Goal: Transaction & Acquisition: Purchase product/service

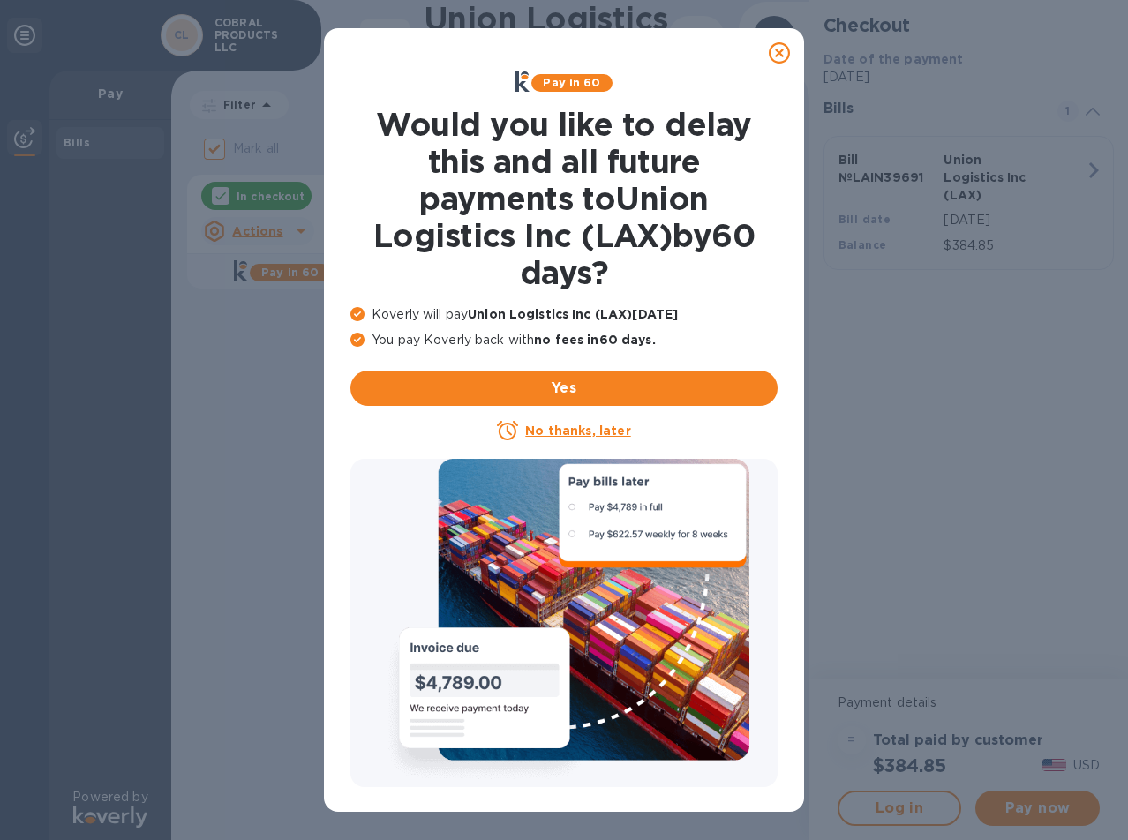
click at [783, 53] on icon at bounding box center [779, 52] width 21 height 21
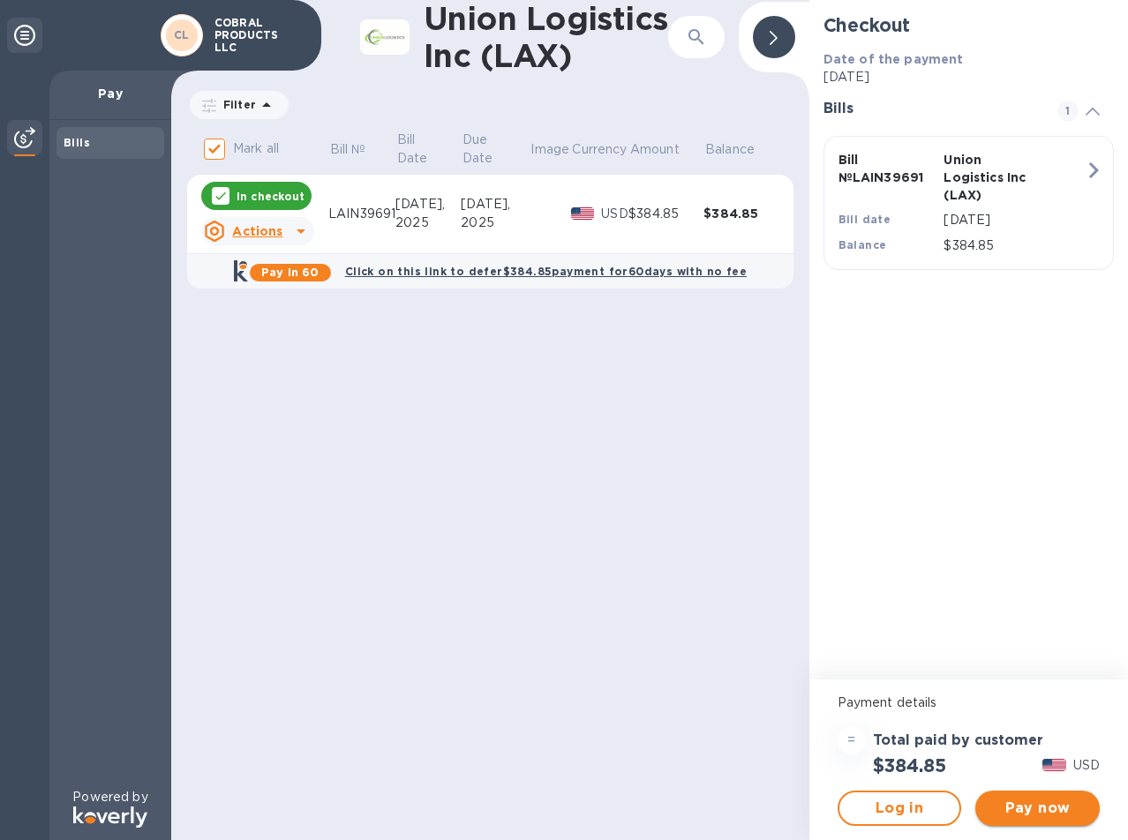
click at [1023, 807] on span "Pay now" at bounding box center [1037, 808] width 96 height 21
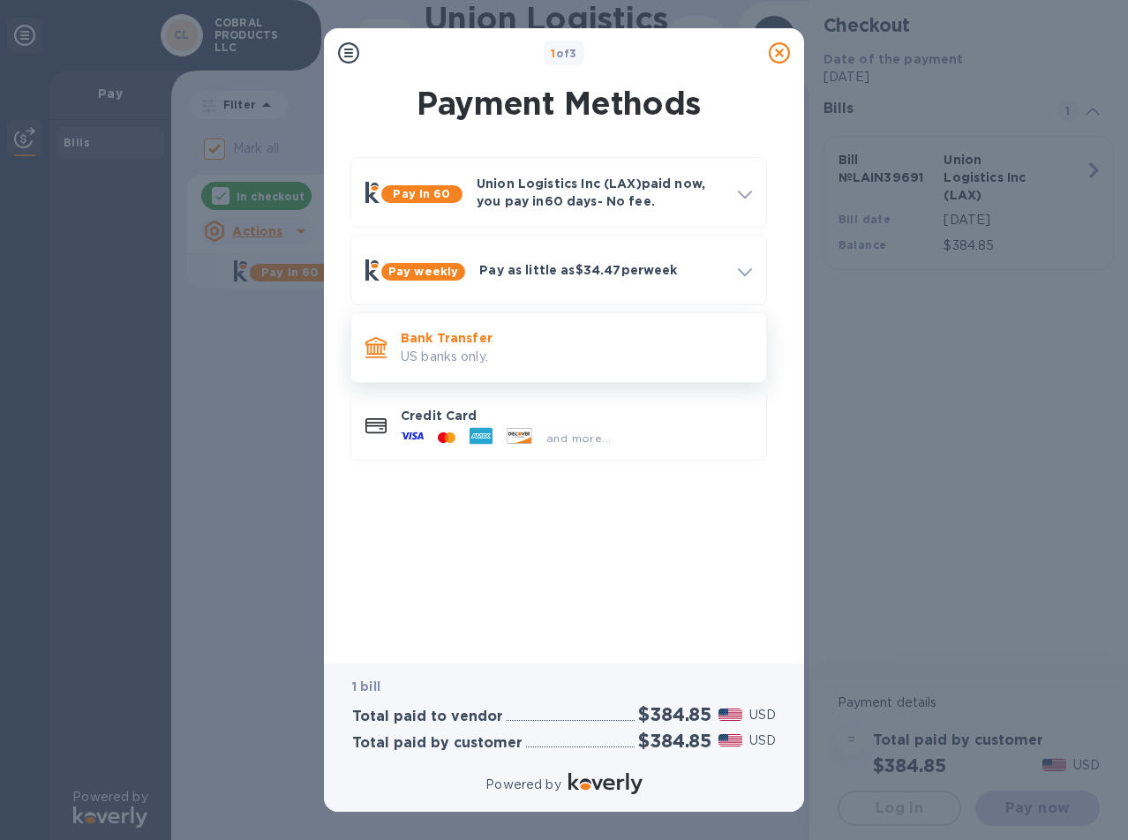
click at [439, 348] on p "US banks only." at bounding box center [576, 357] width 351 height 19
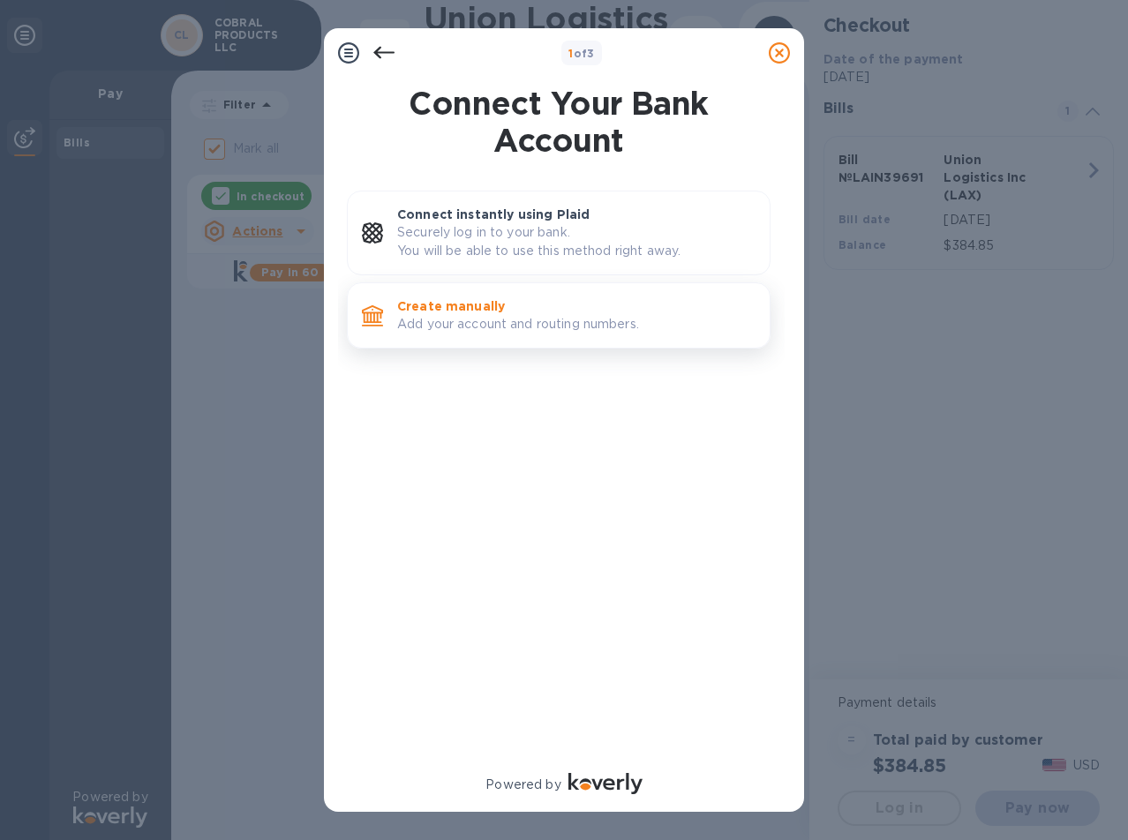
click at [497, 313] on p "Create manually" at bounding box center [576, 306] width 358 height 18
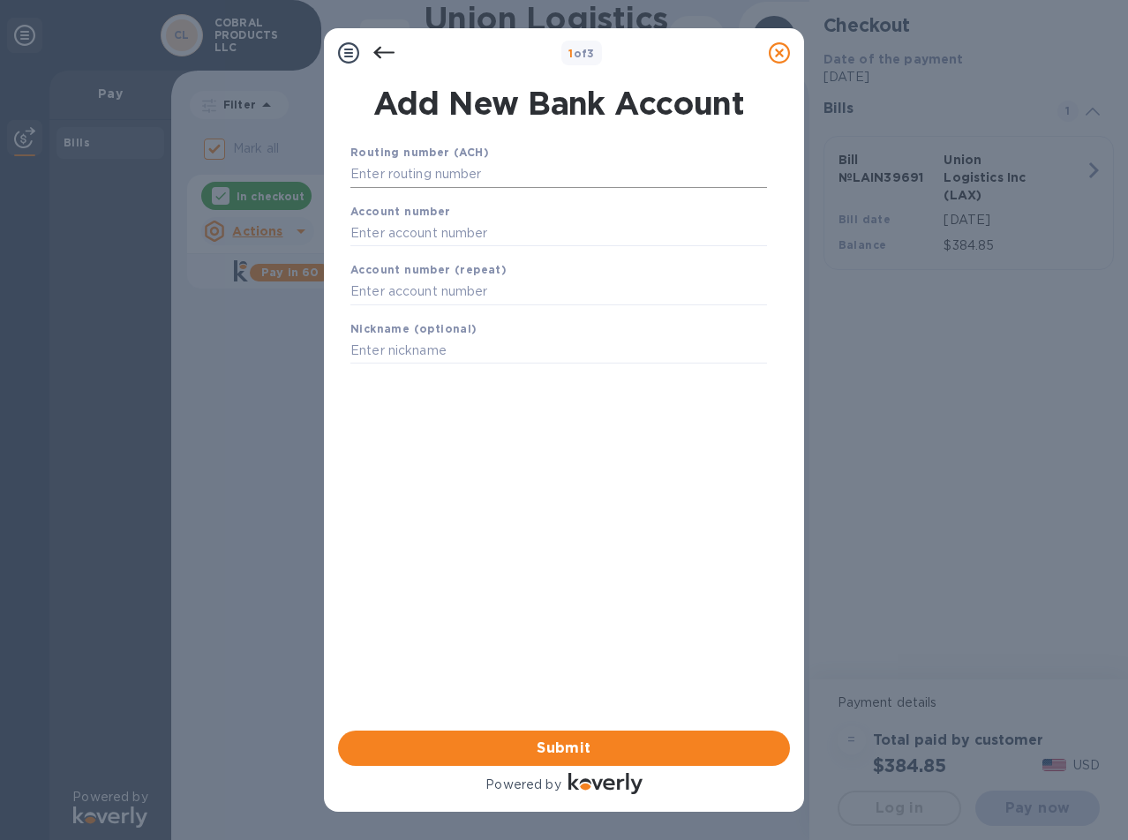
click at [436, 181] on input "text" at bounding box center [558, 174] width 417 height 26
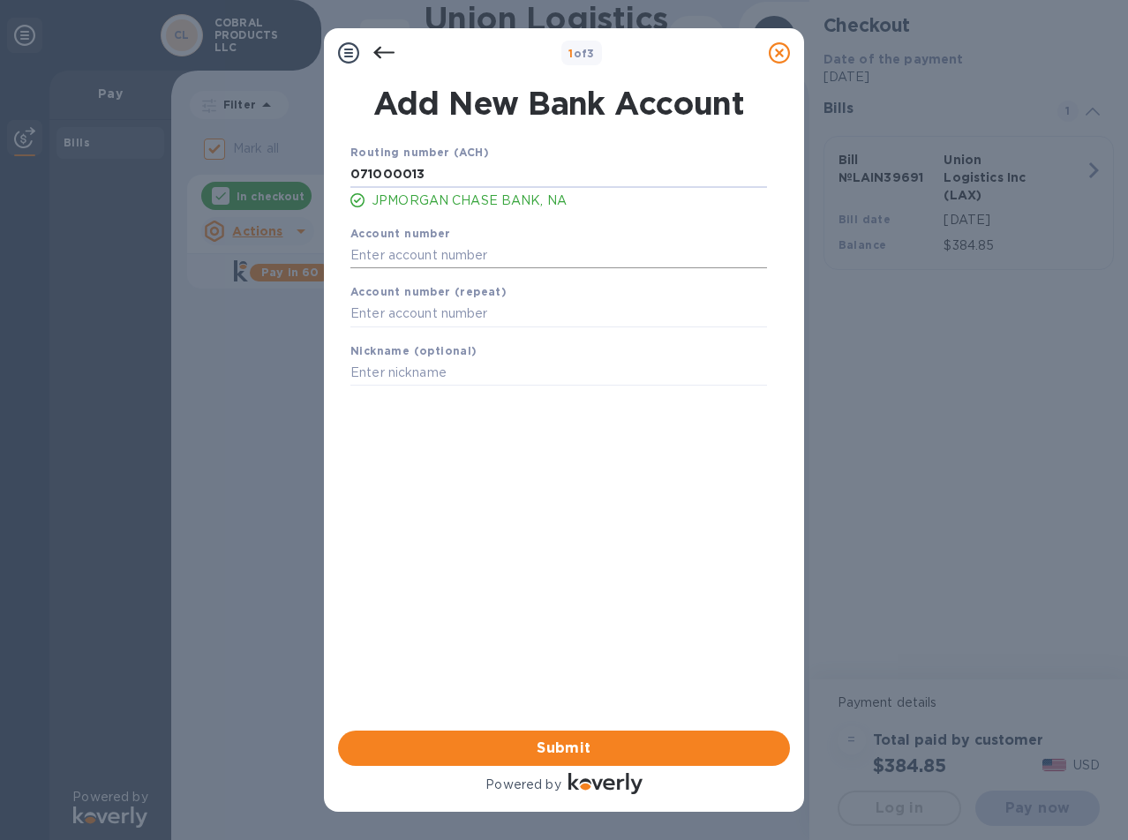
type input "071000013"
click at [443, 247] on input "text" at bounding box center [558, 255] width 417 height 26
type input "828815883"
click at [458, 315] on input "text" at bounding box center [558, 314] width 417 height 26
type input "828815883"
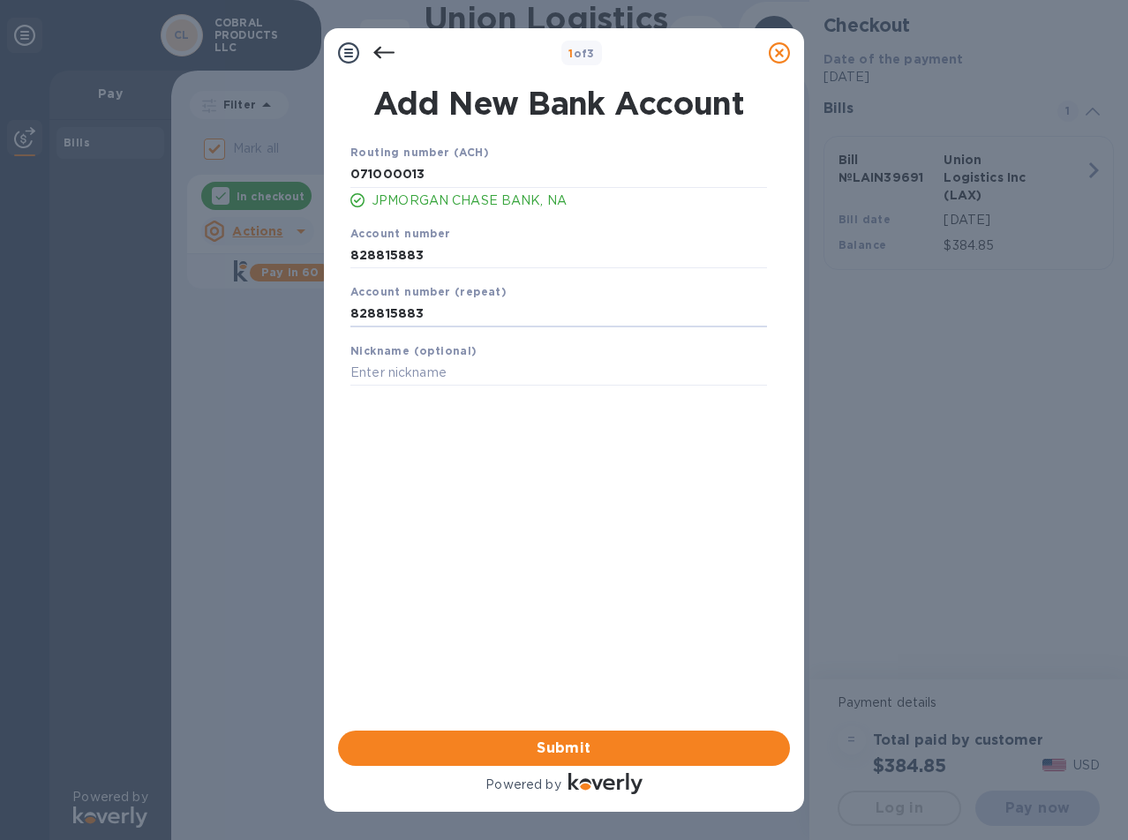
click at [574, 748] on span "Submit" at bounding box center [564, 748] width 424 height 21
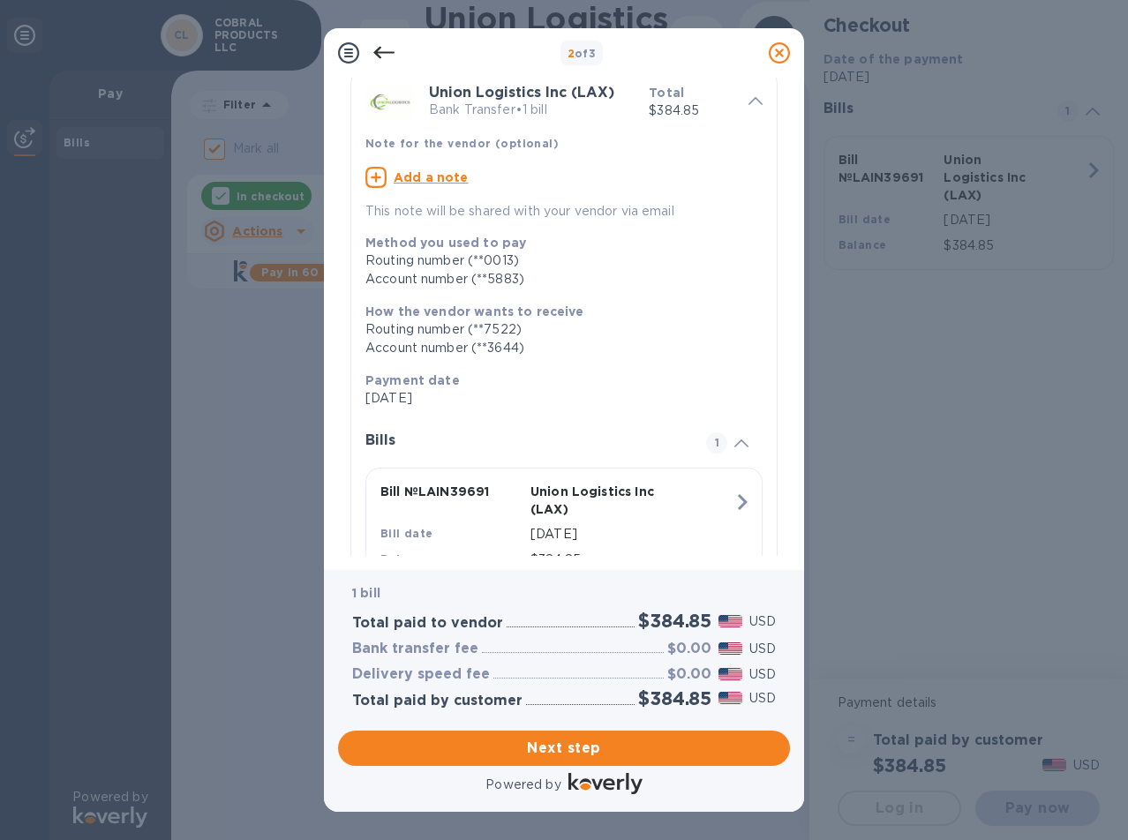
scroll to position [144, 0]
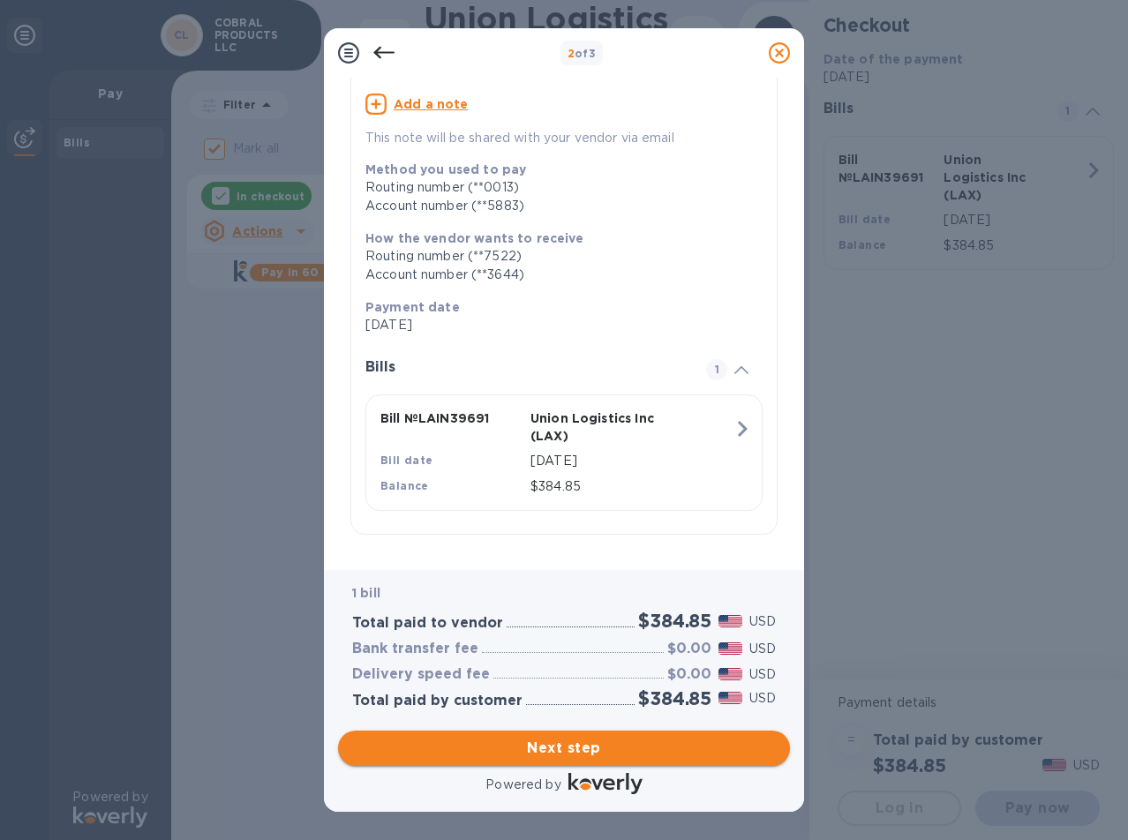
click at [640, 745] on span "Next step" at bounding box center [564, 748] width 424 height 21
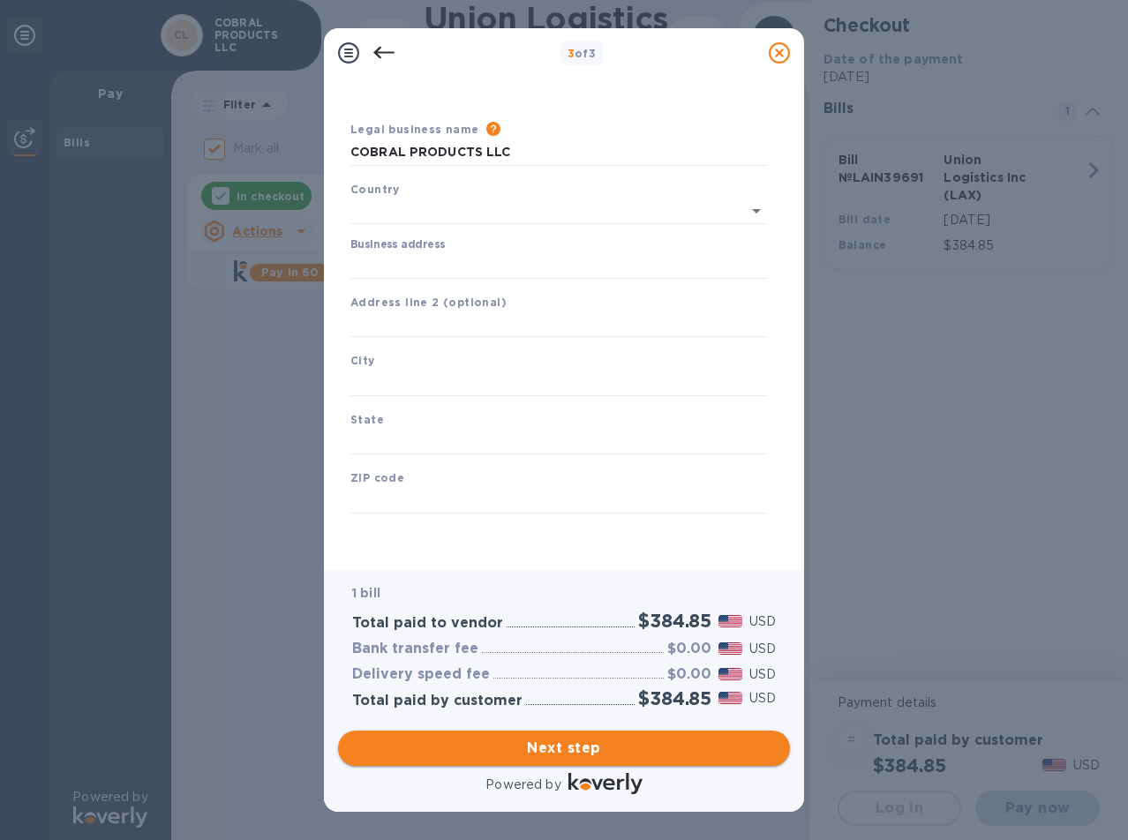
scroll to position [23, 0]
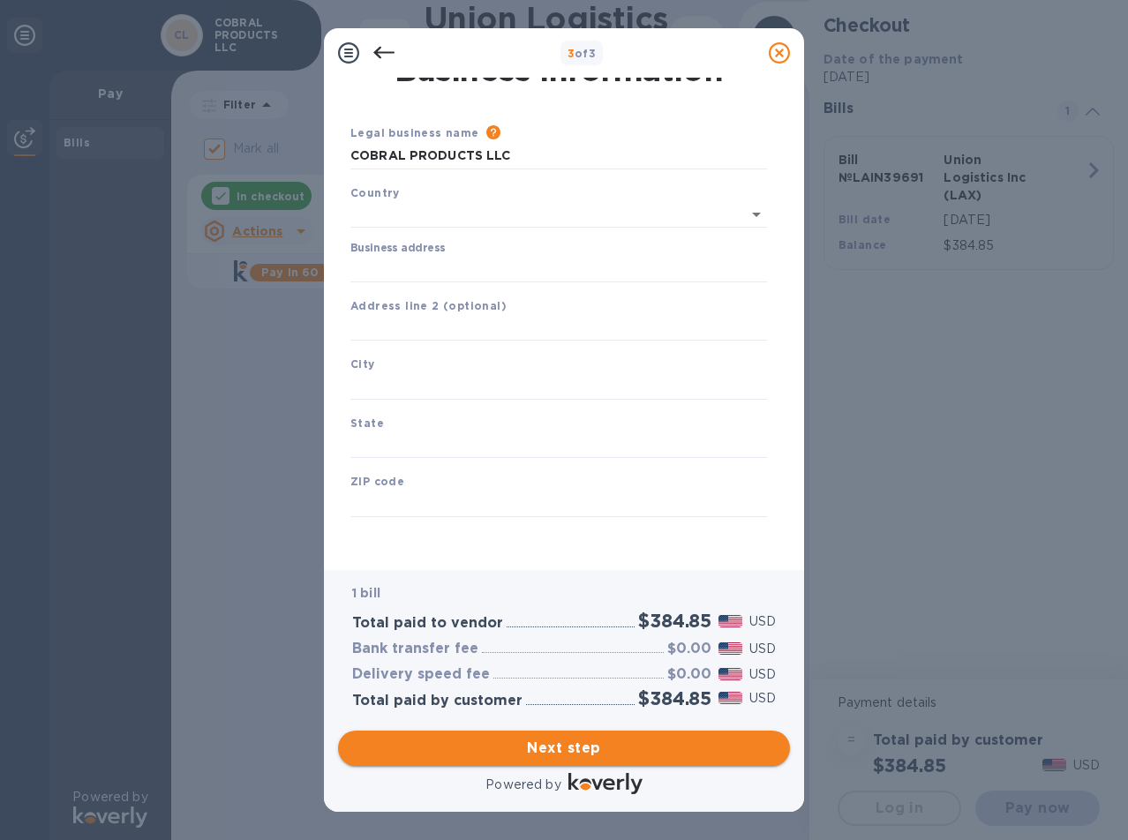
type input "[GEOGRAPHIC_DATA]"
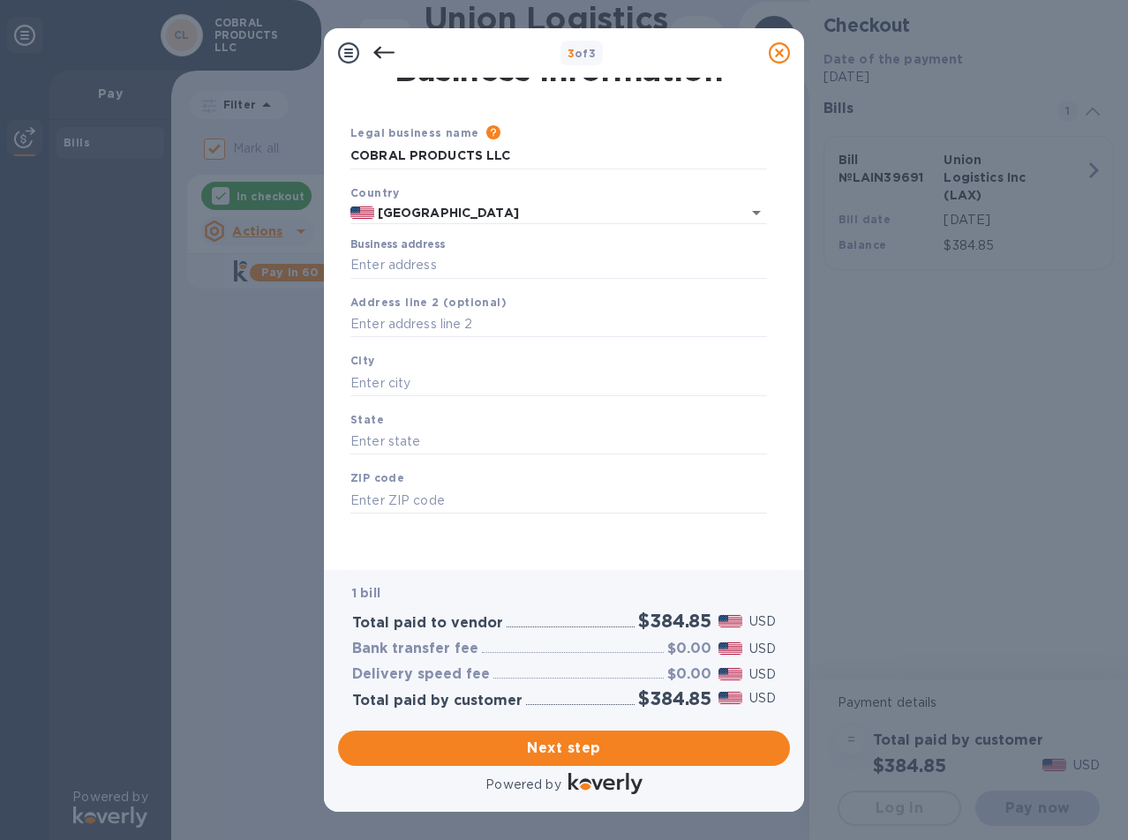
scroll to position [0, 0]
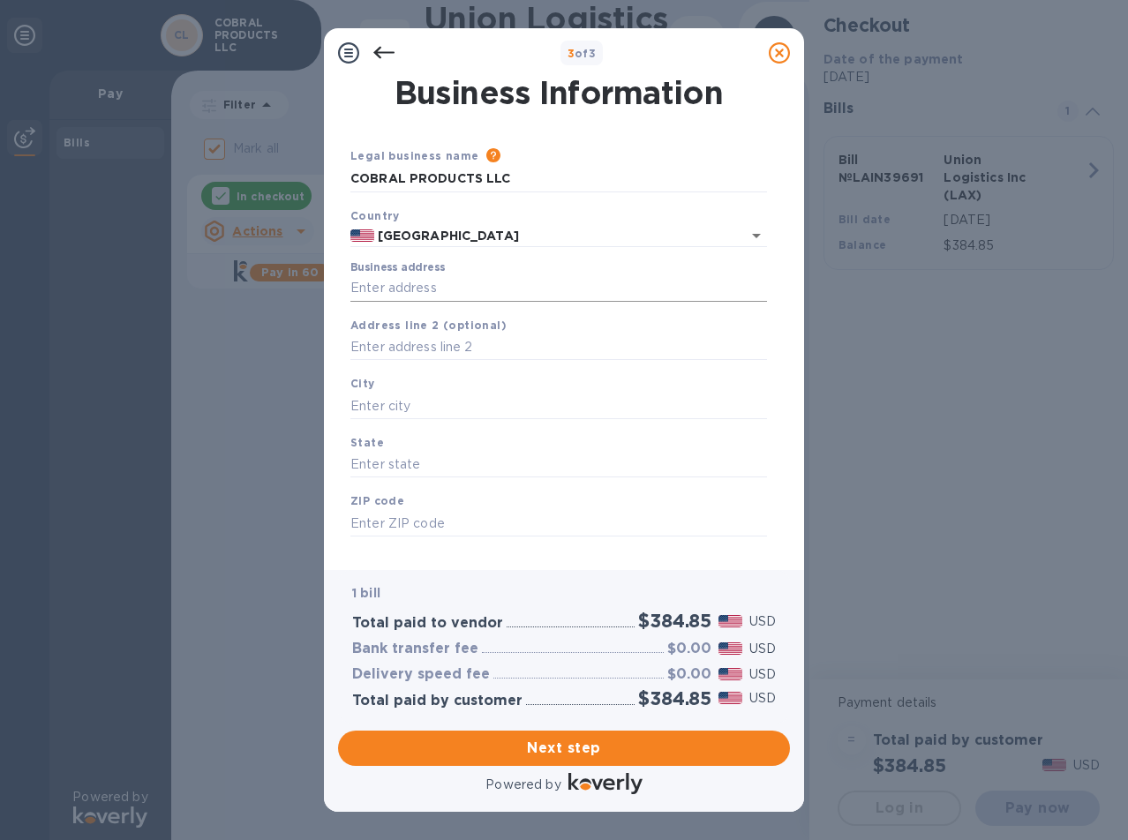
click at [446, 290] on input "Business address" at bounding box center [558, 288] width 417 height 26
type input "9N824 Apache Run"
click at [417, 408] on input "text" at bounding box center [558, 406] width 417 height 26
type input "Elgin"
type input "IL"
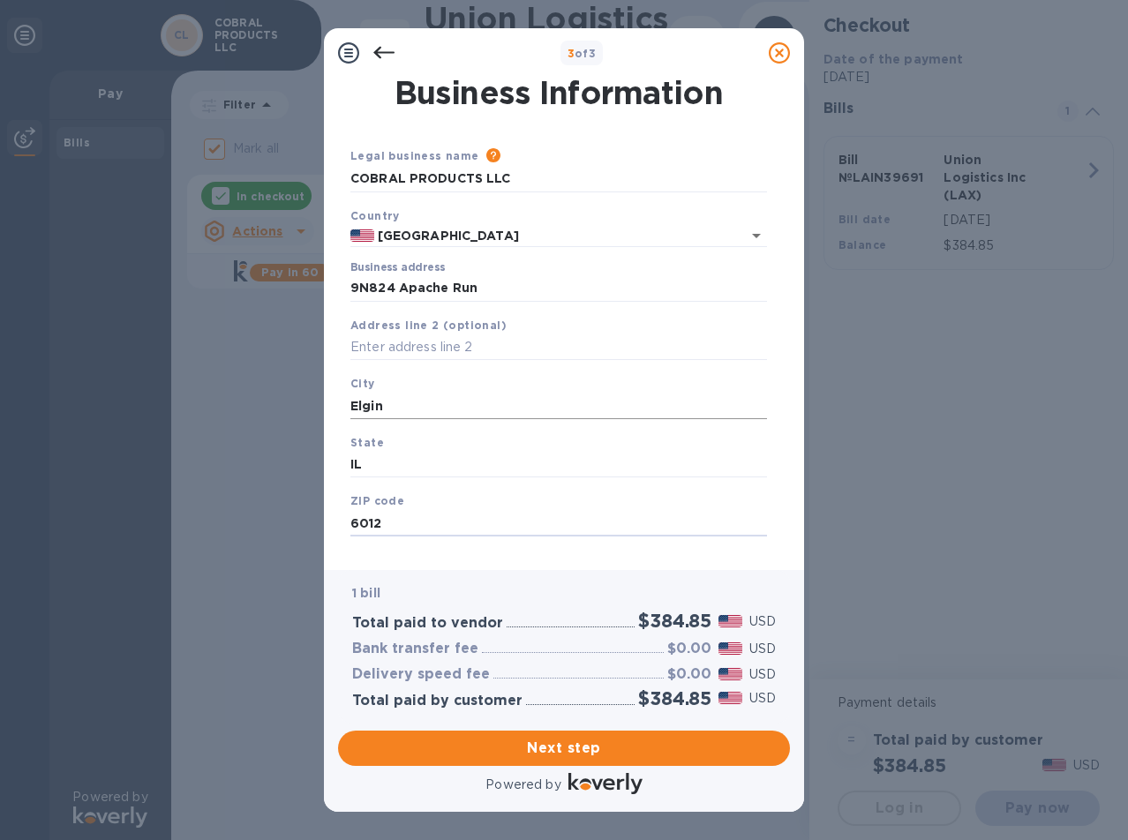
type input "60124"
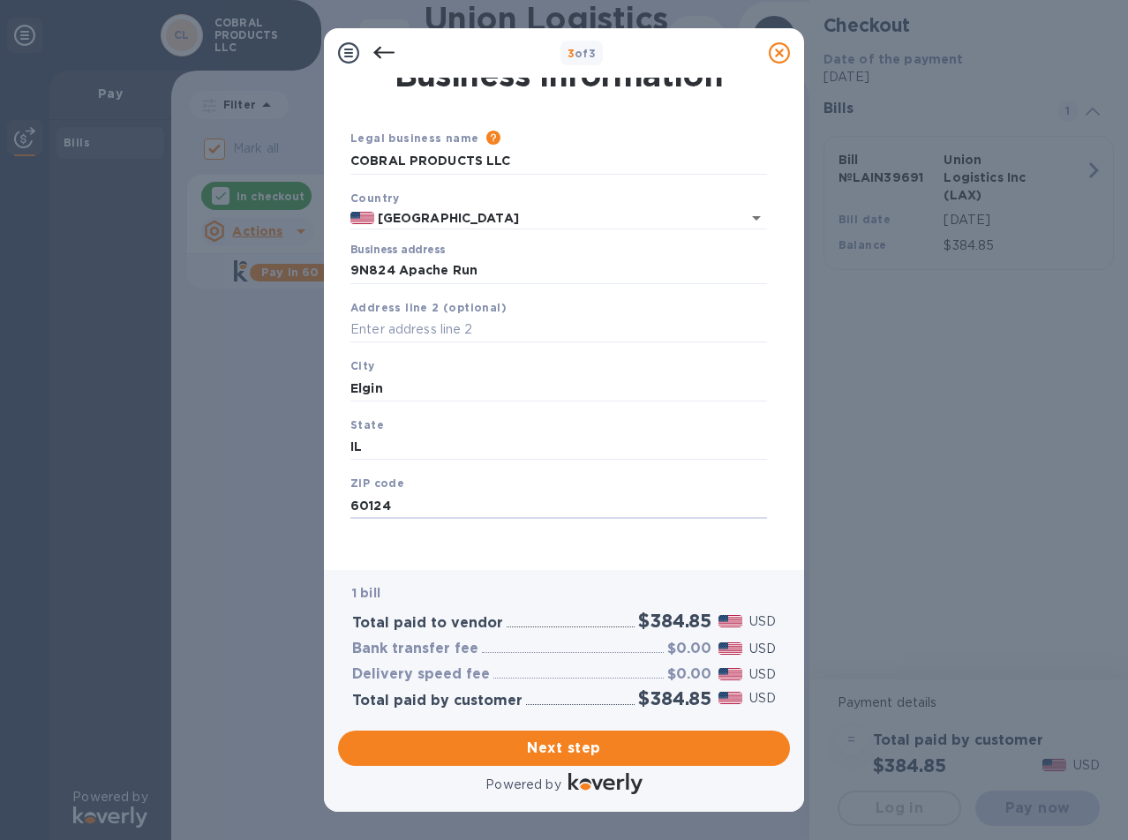
scroll to position [23, 0]
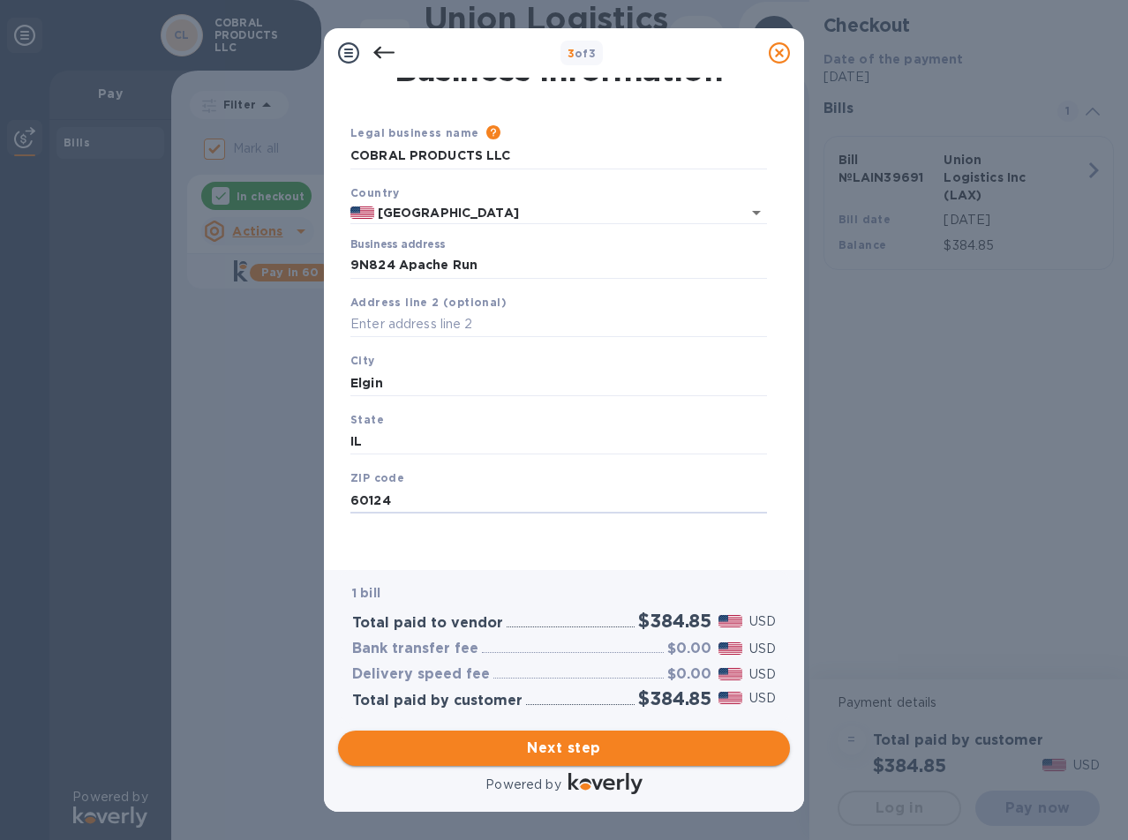
click at [552, 743] on span "Next step" at bounding box center [564, 748] width 424 height 21
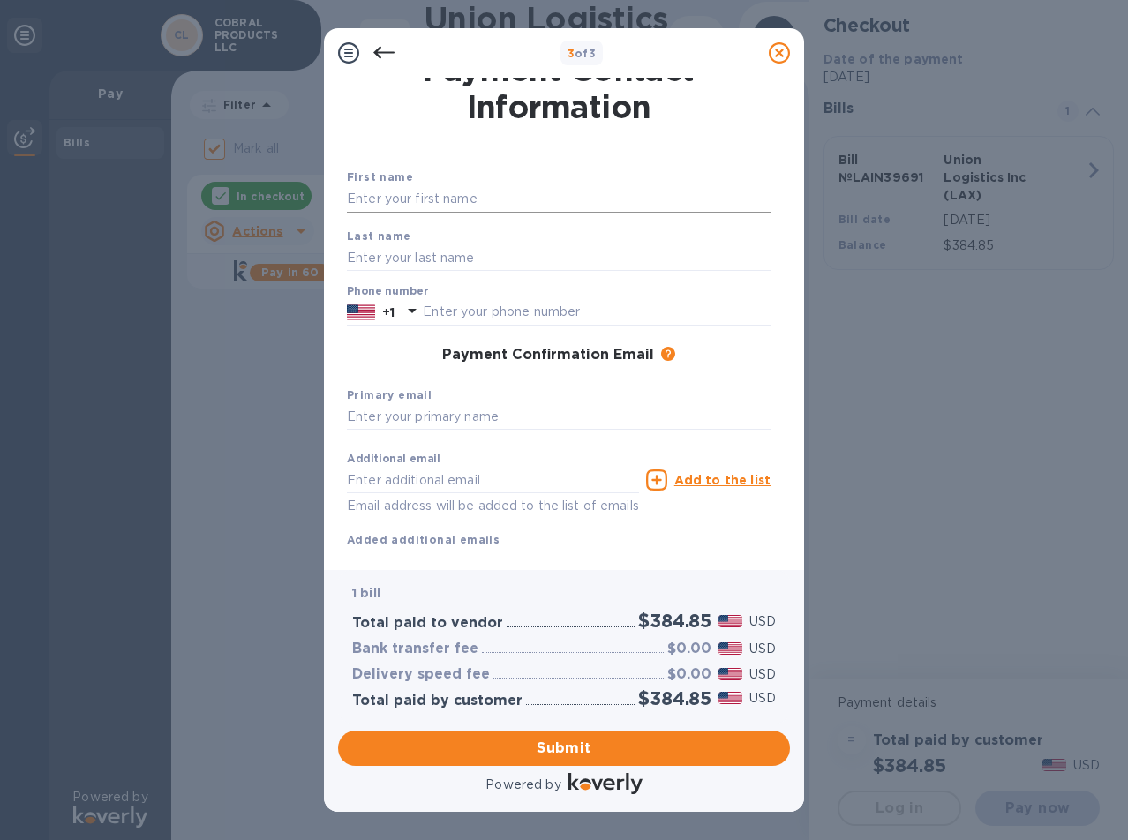
click at [466, 205] on input "text" at bounding box center [559, 199] width 424 height 26
type input "[PERSON_NAME]"
type input "8475071580"
click at [727, 374] on div "First name [PERSON_NAME] Last name [PERSON_NAME] Phone number [PHONE_NUMBER] Pa…" at bounding box center [559, 358] width 438 height 395
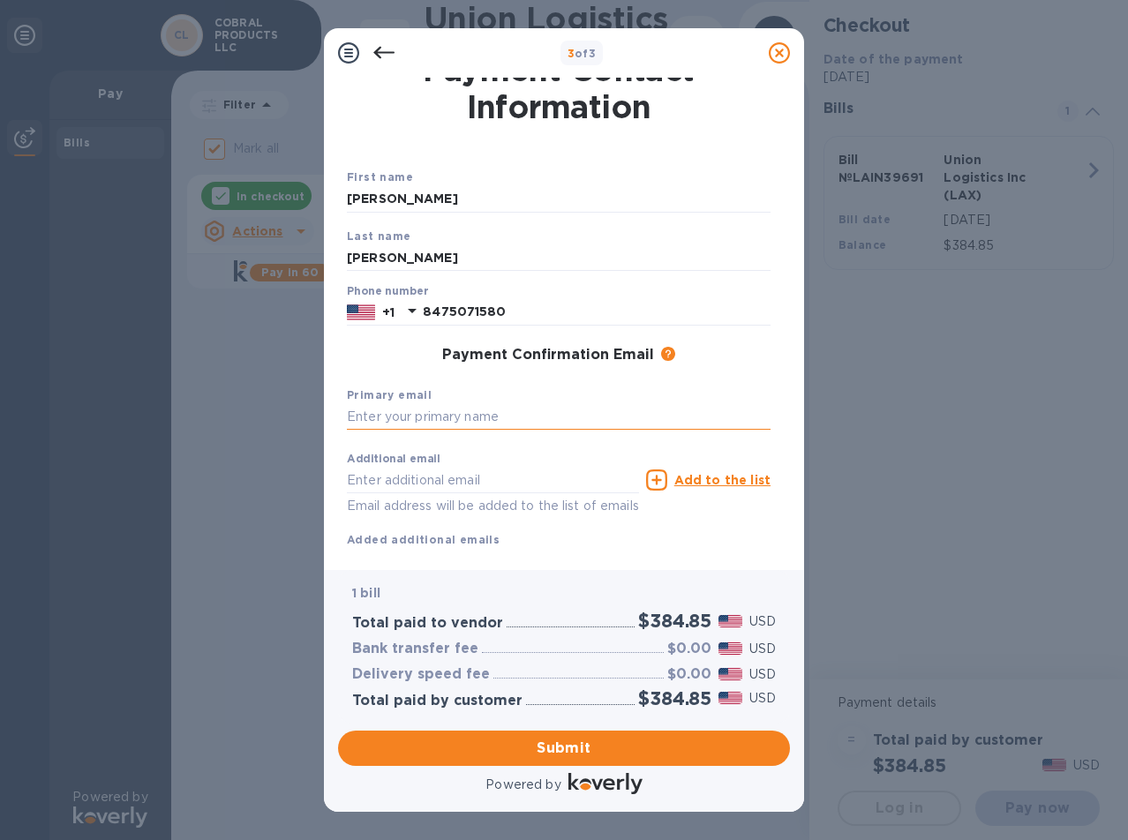
click at [469, 412] on input "text" at bounding box center [559, 417] width 424 height 26
click at [476, 420] on input "[PERSON_NAME][EMAIL_ADDRESS][DOMAIN_NAME]" at bounding box center [559, 417] width 424 height 26
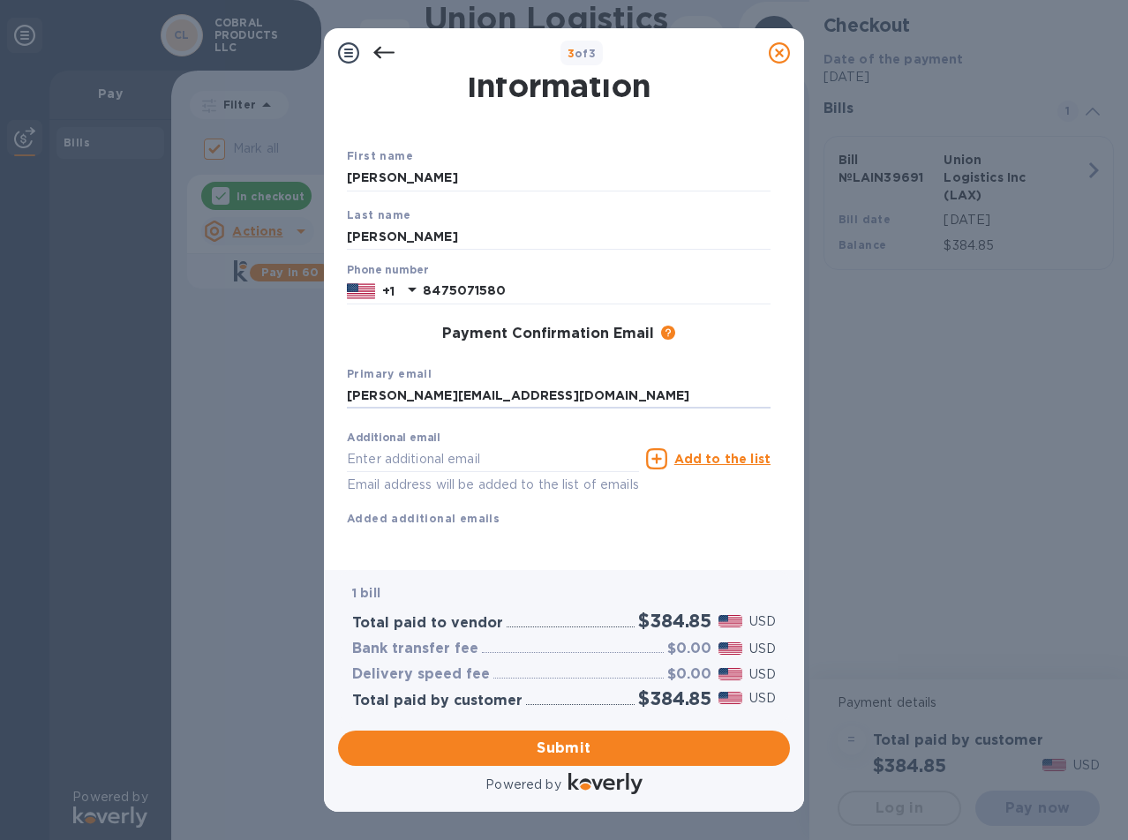
scroll to position [64, 0]
type input "[PERSON_NAME][EMAIL_ADDRESS][DOMAIN_NAME]"
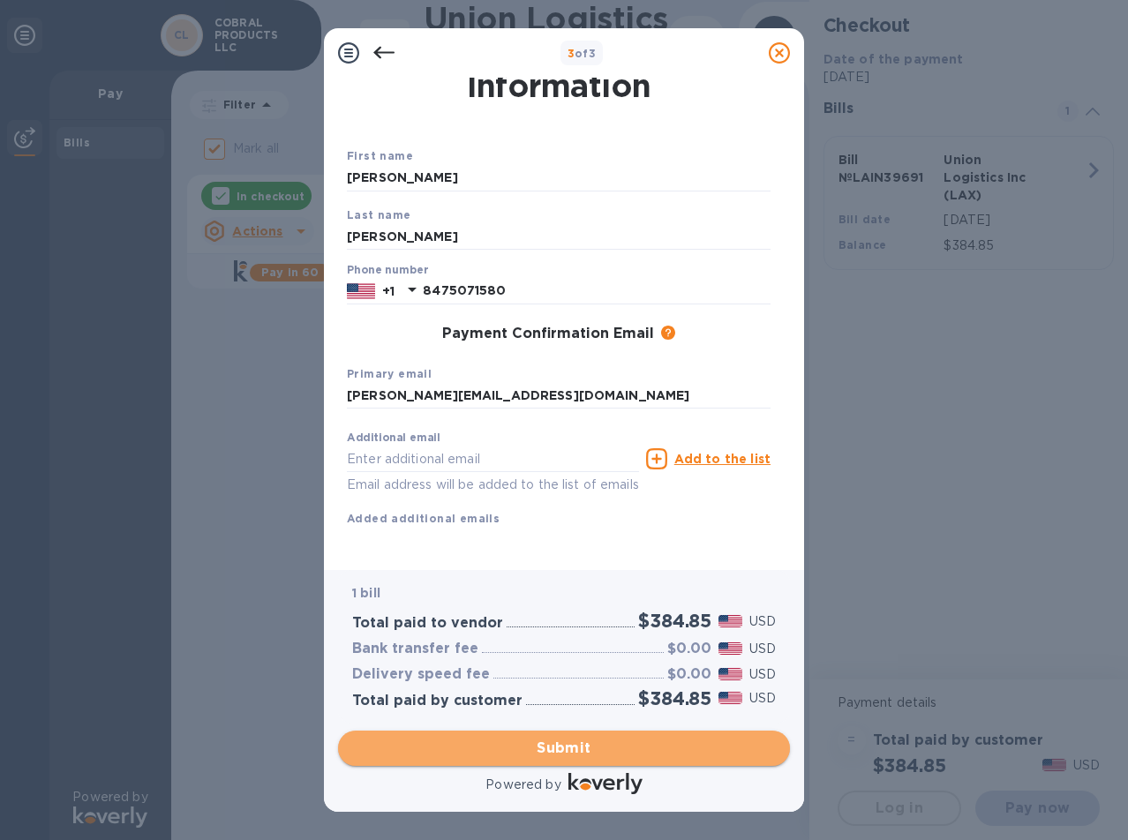
click at [559, 751] on span "Submit" at bounding box center [564, 748] width 424 height 21
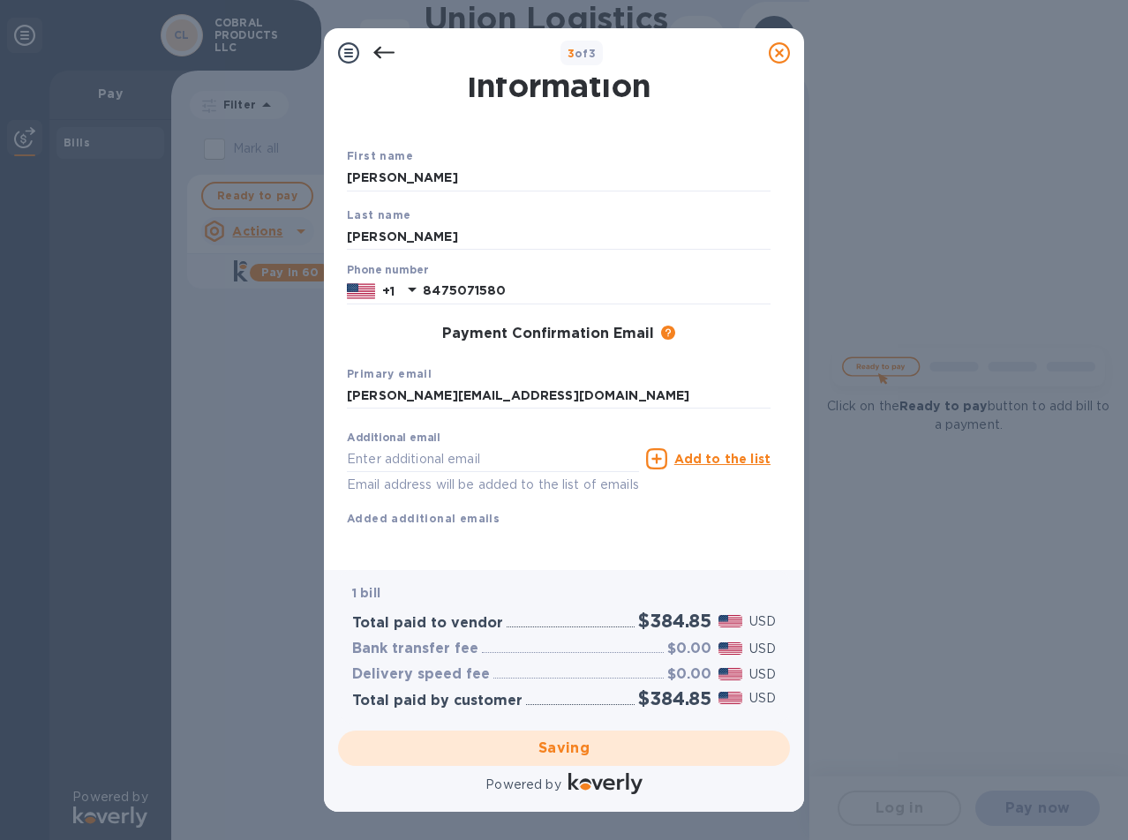
checkbox input "false"
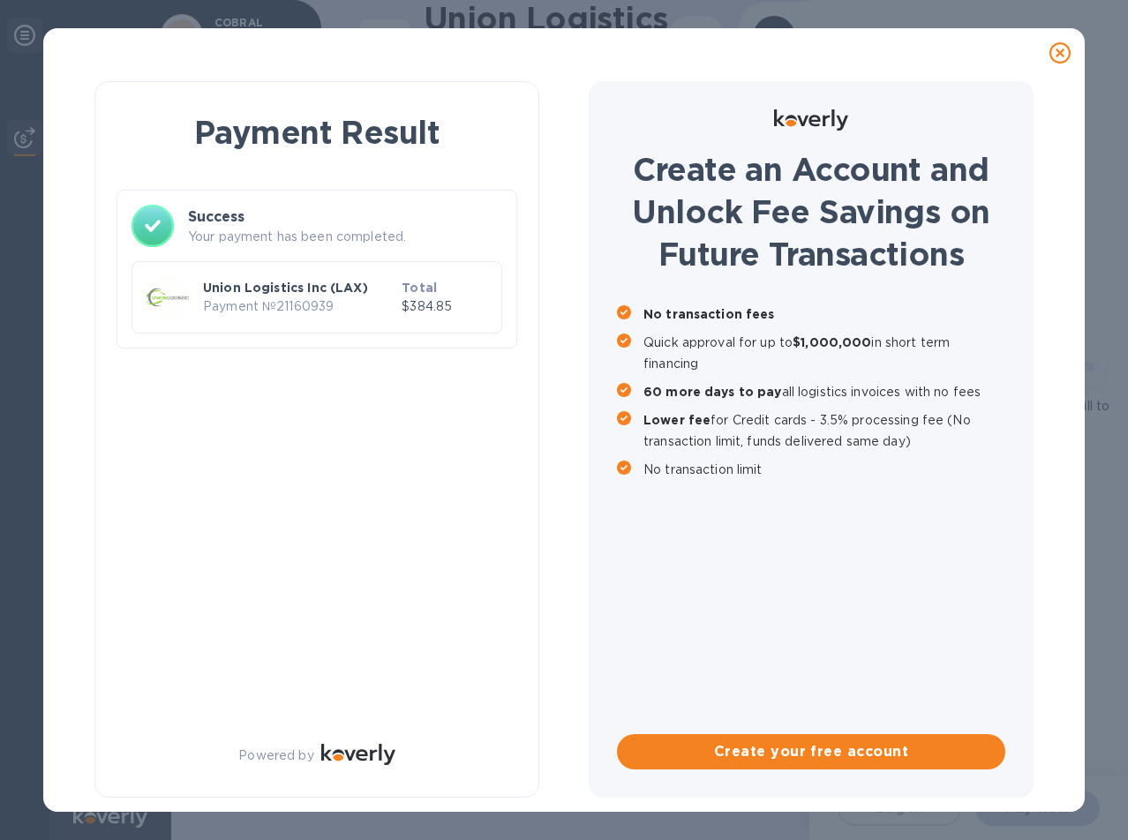
scroll to position [0, 0]
